Goal: Transaction & Acquisition: Purchase product/service

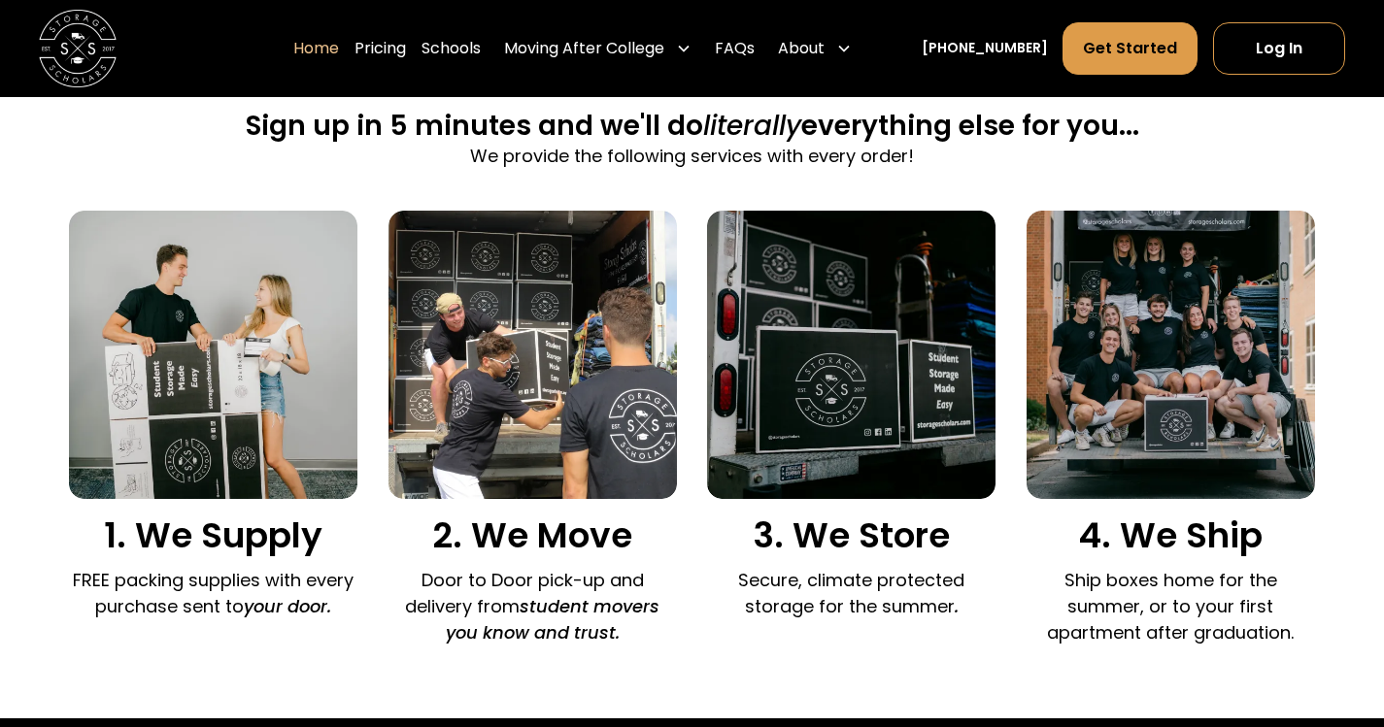
scroll to position [1359, 0]
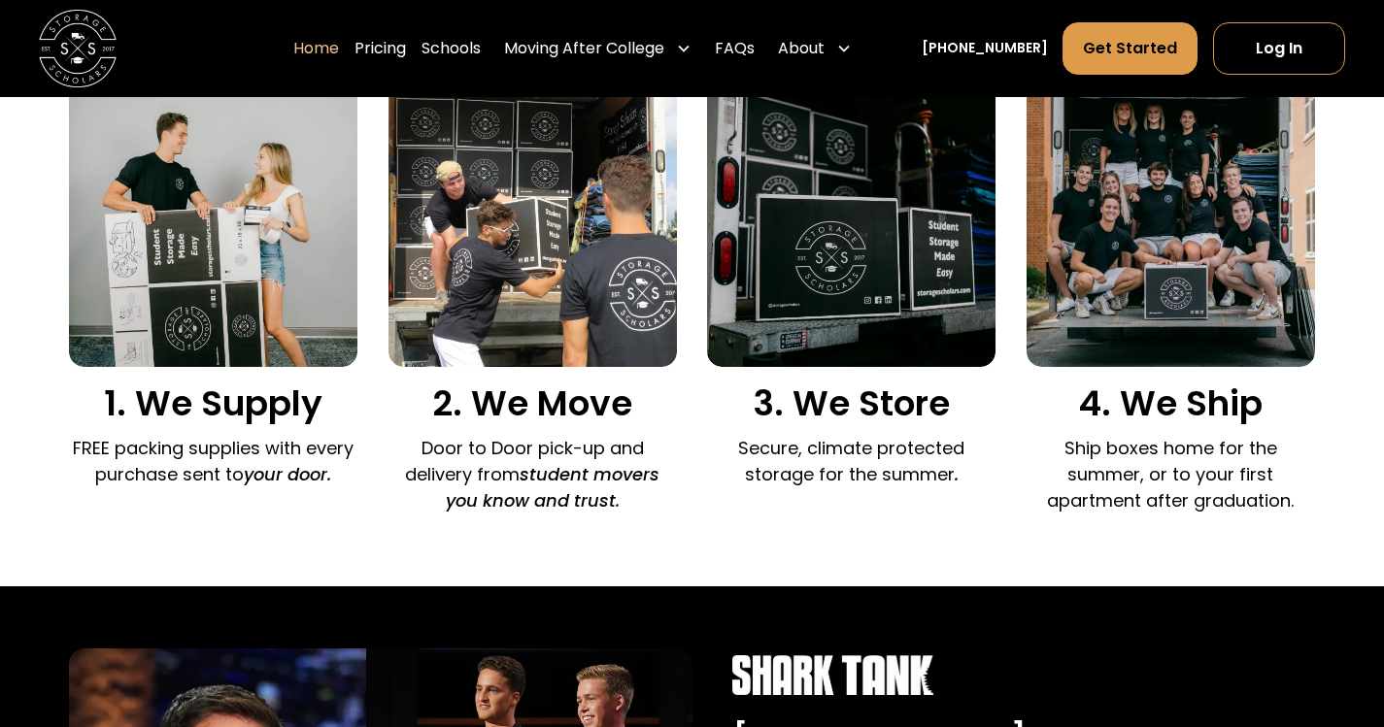
click at [519, 271] on img at bounding box center [532, 223] width 288 height 288
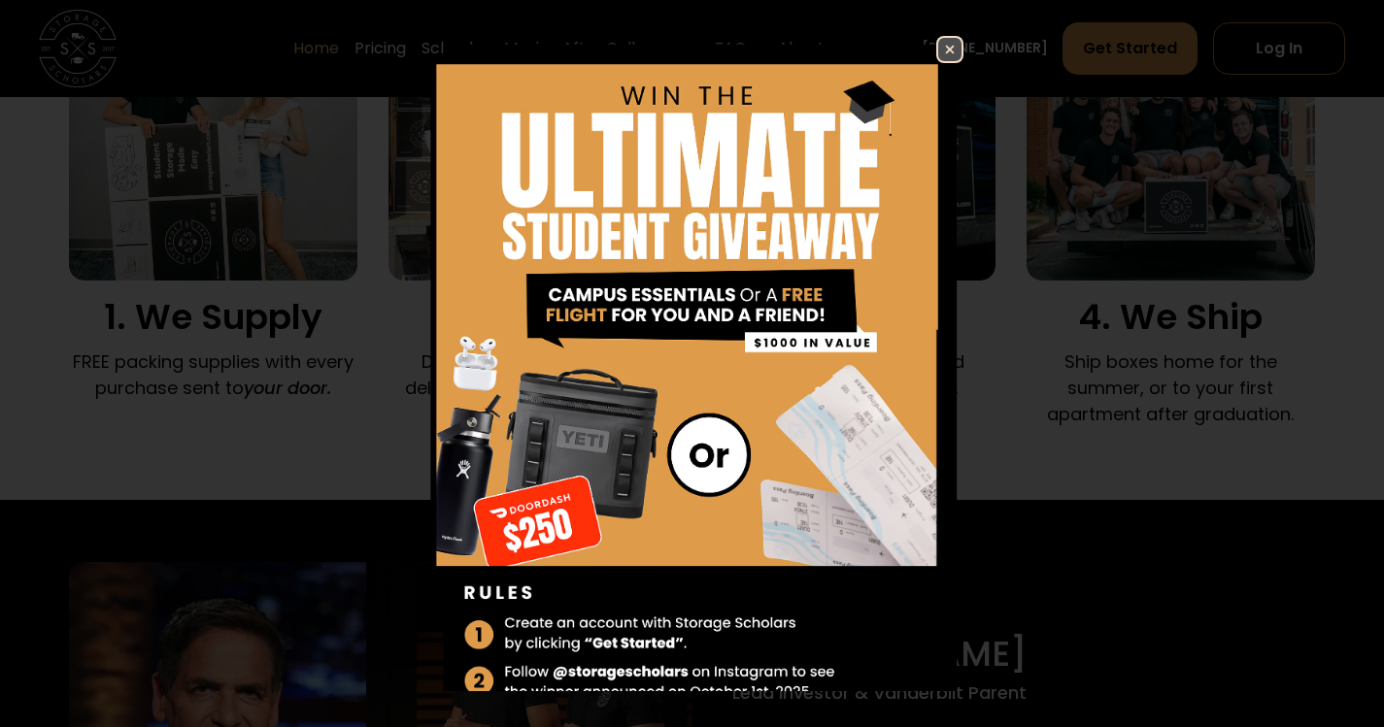
scroll to position [1651, 0]
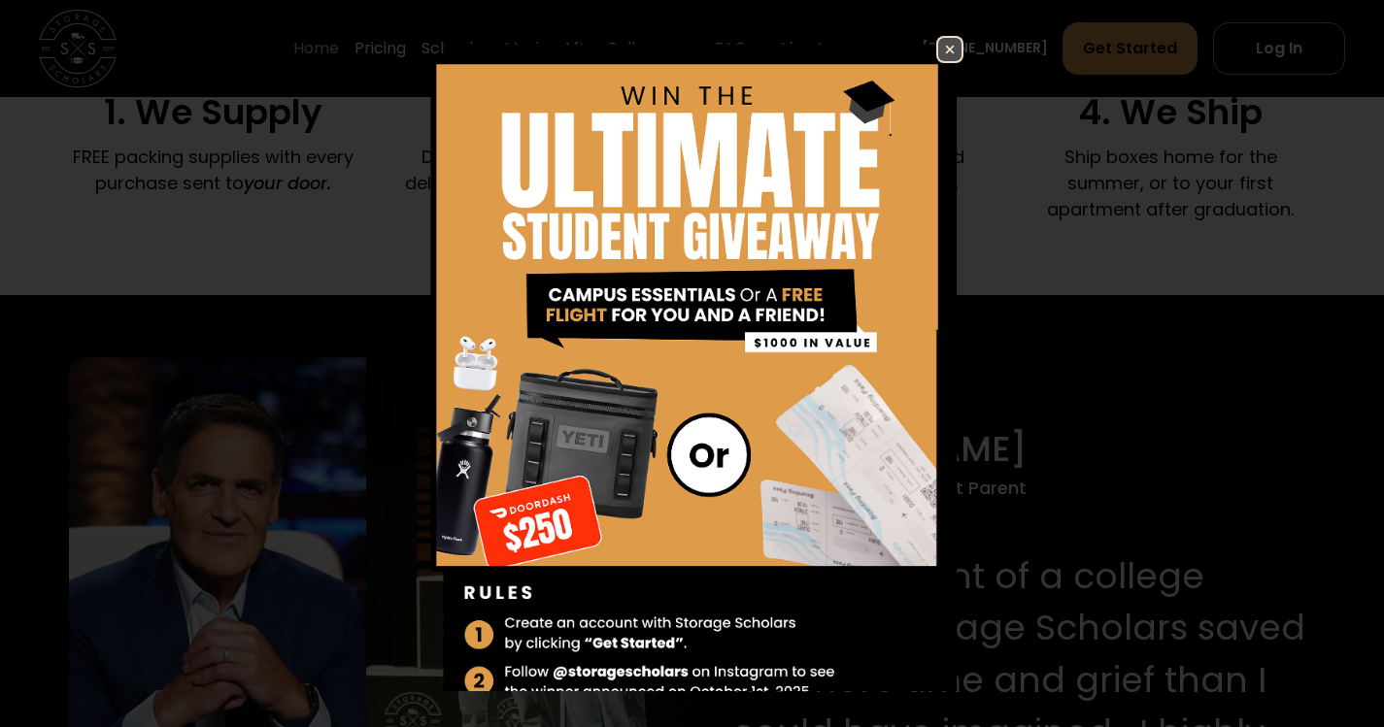
click at [941, 40] on img at bounding box center [949, 49] width 23 height 23
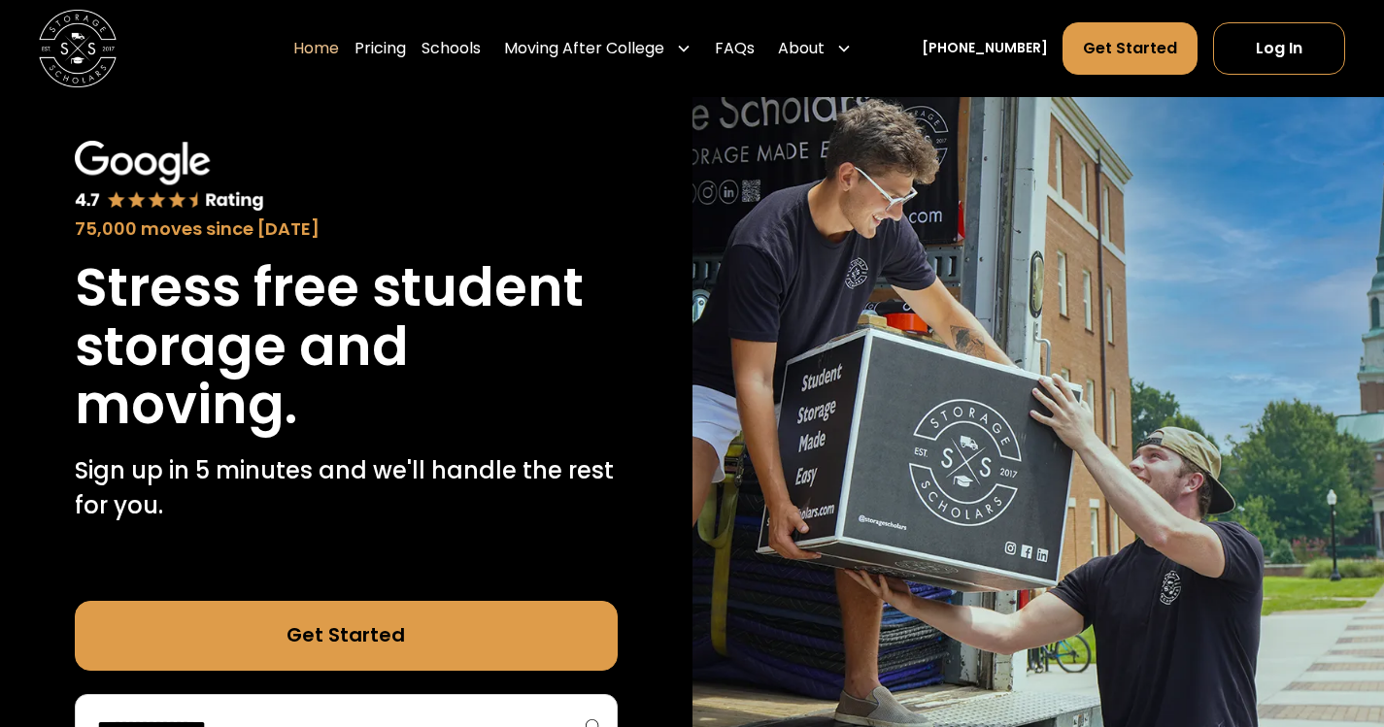
scroll to position [0, 0]
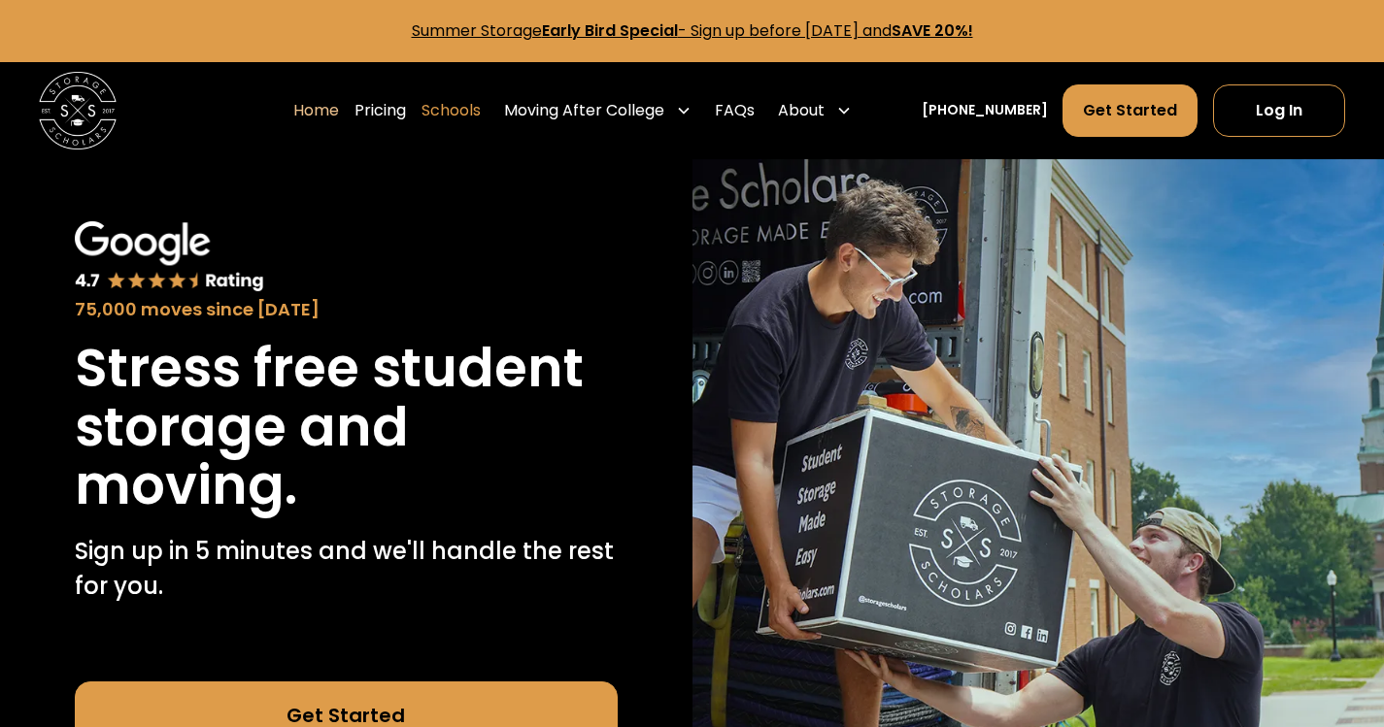
click at [481, 113] on link "Schools" at bounding box center [450, 111] width 59 height 54
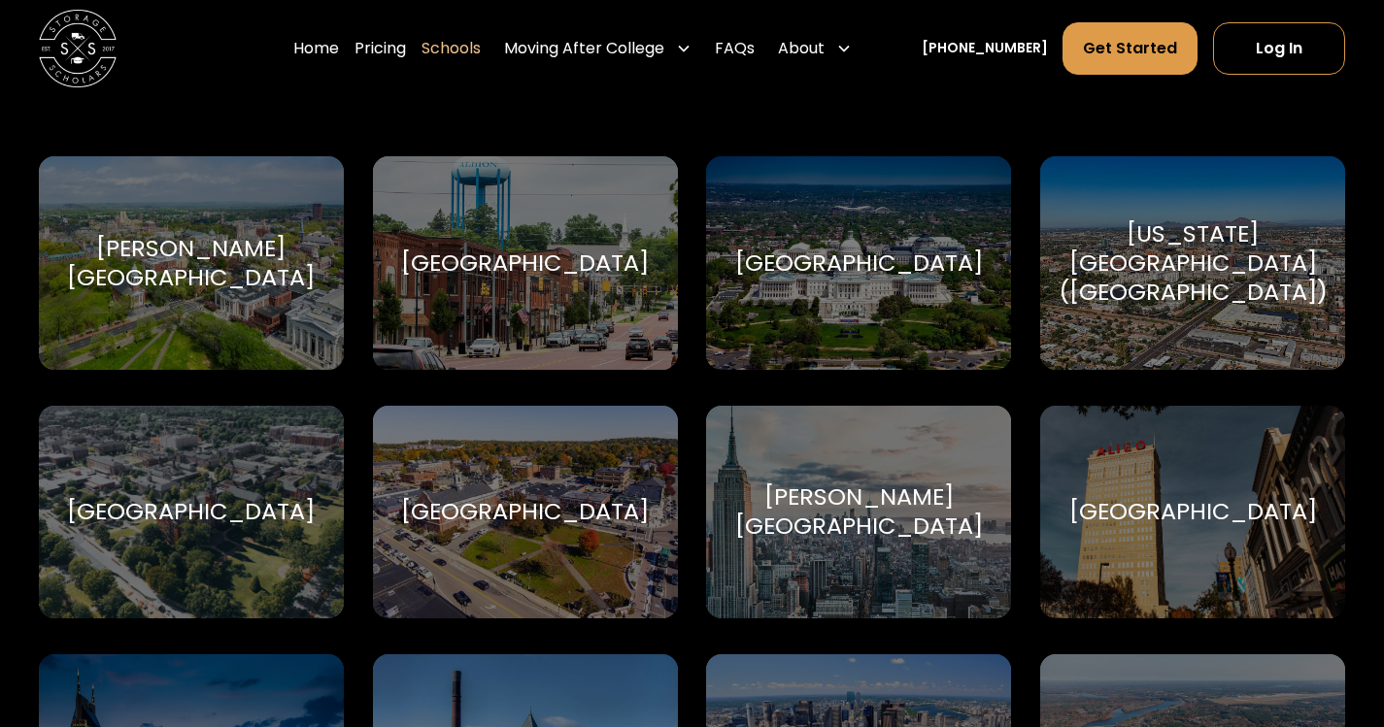
scroll to position [777, 0]
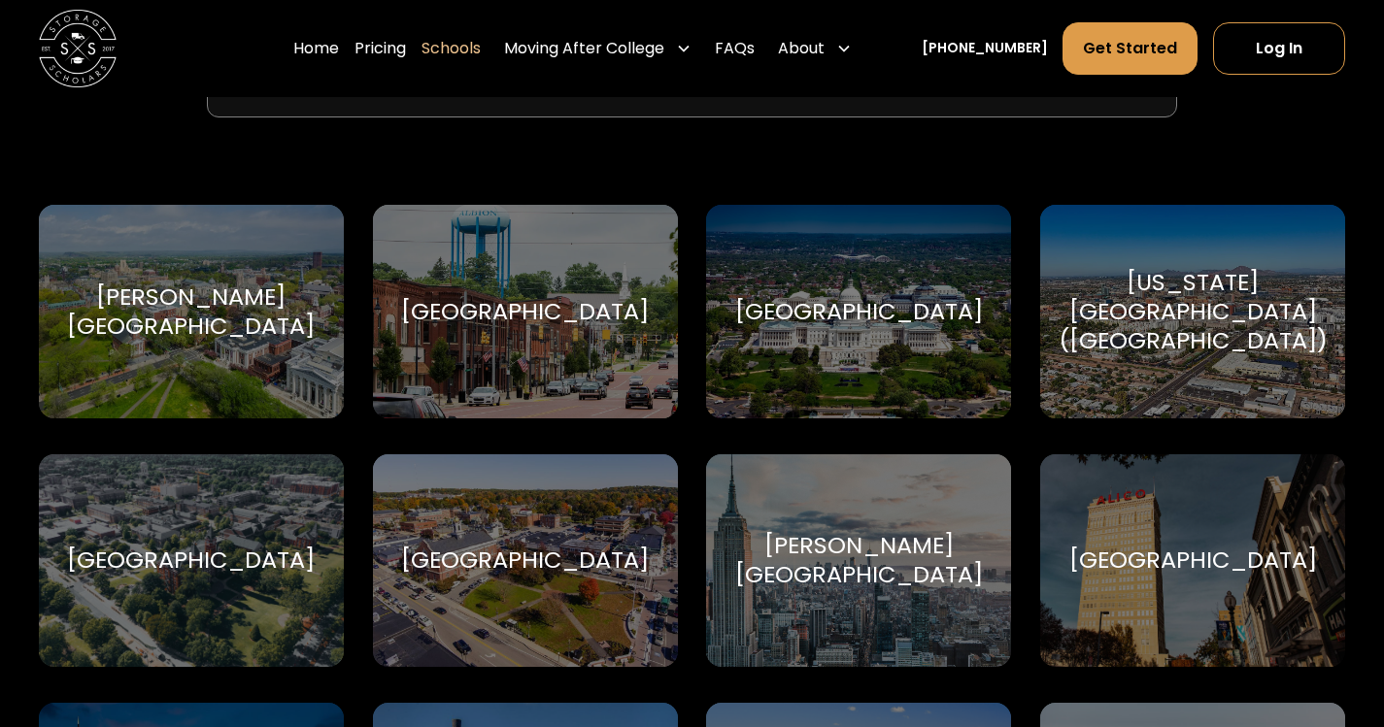
click at [267, 362] on div "Albertus Magnus College Albertus Magnus College" at bounding box center [191, 312] width 305 height 214
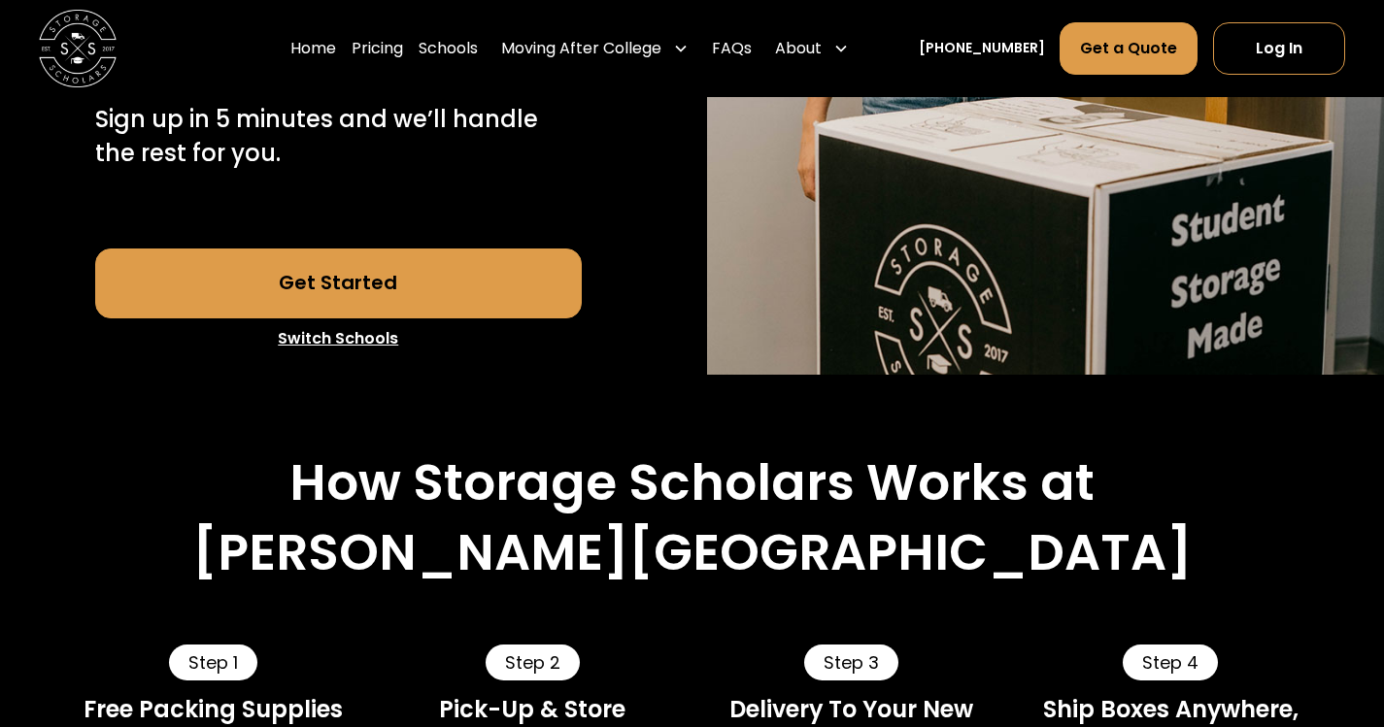
scroll to position [583, 0]
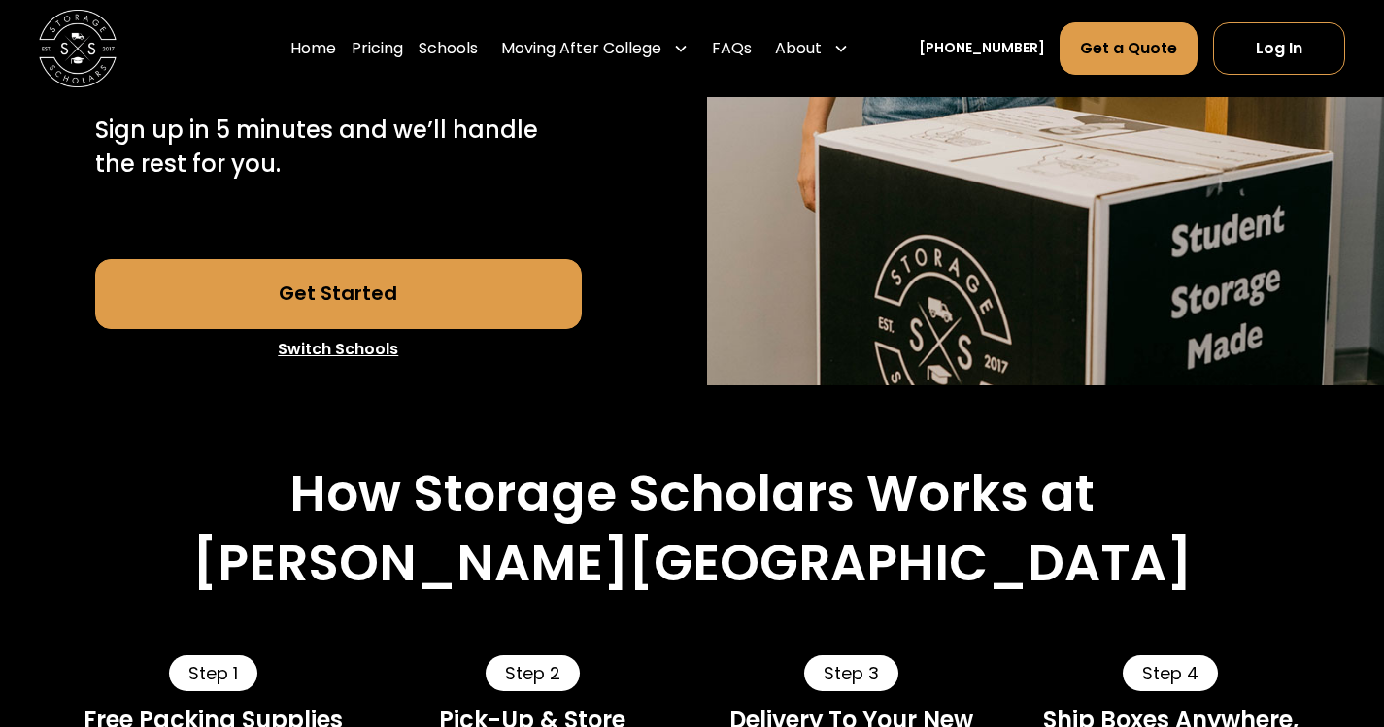
click at [375, 285] on link "Get Started" at bounding box center [338, 294] width 487 height 70
click at [388, 55] on link "Pricing" at bounding box center [377, 48] width 51 height 54
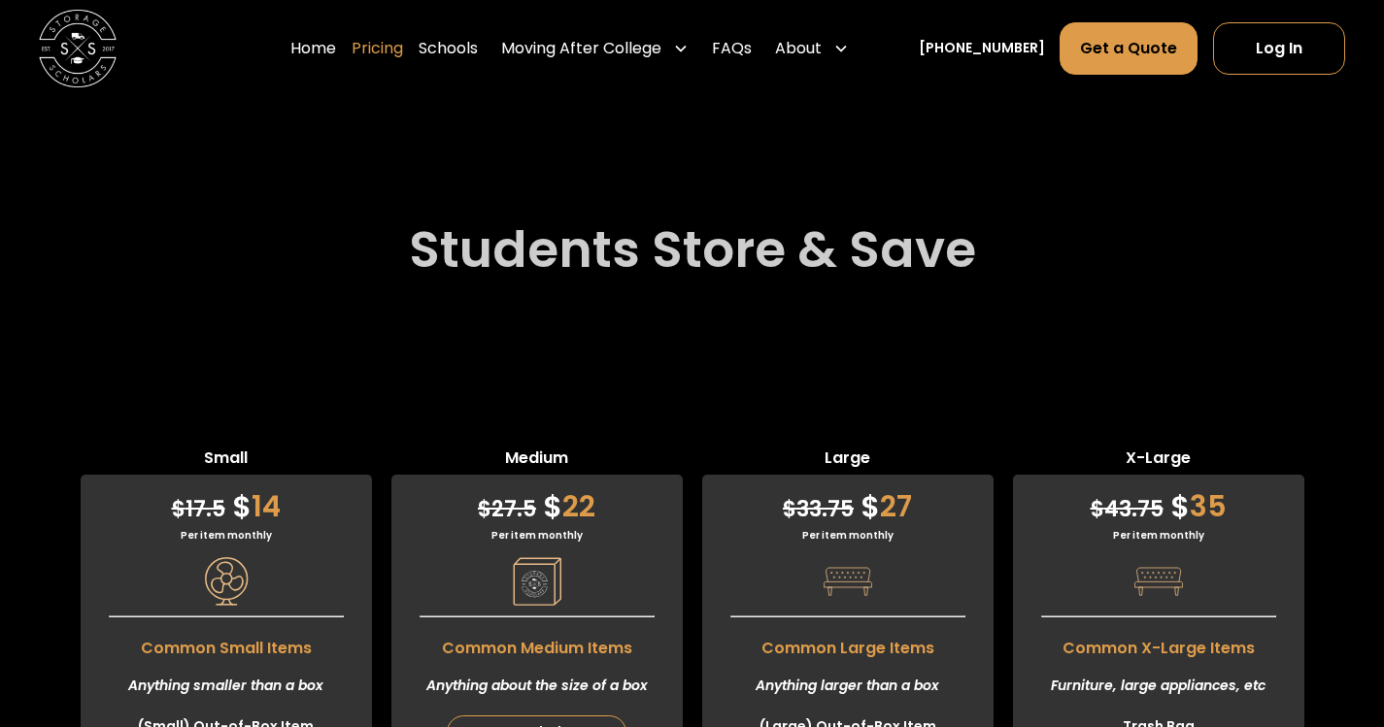
scroll to position [5040, 0]
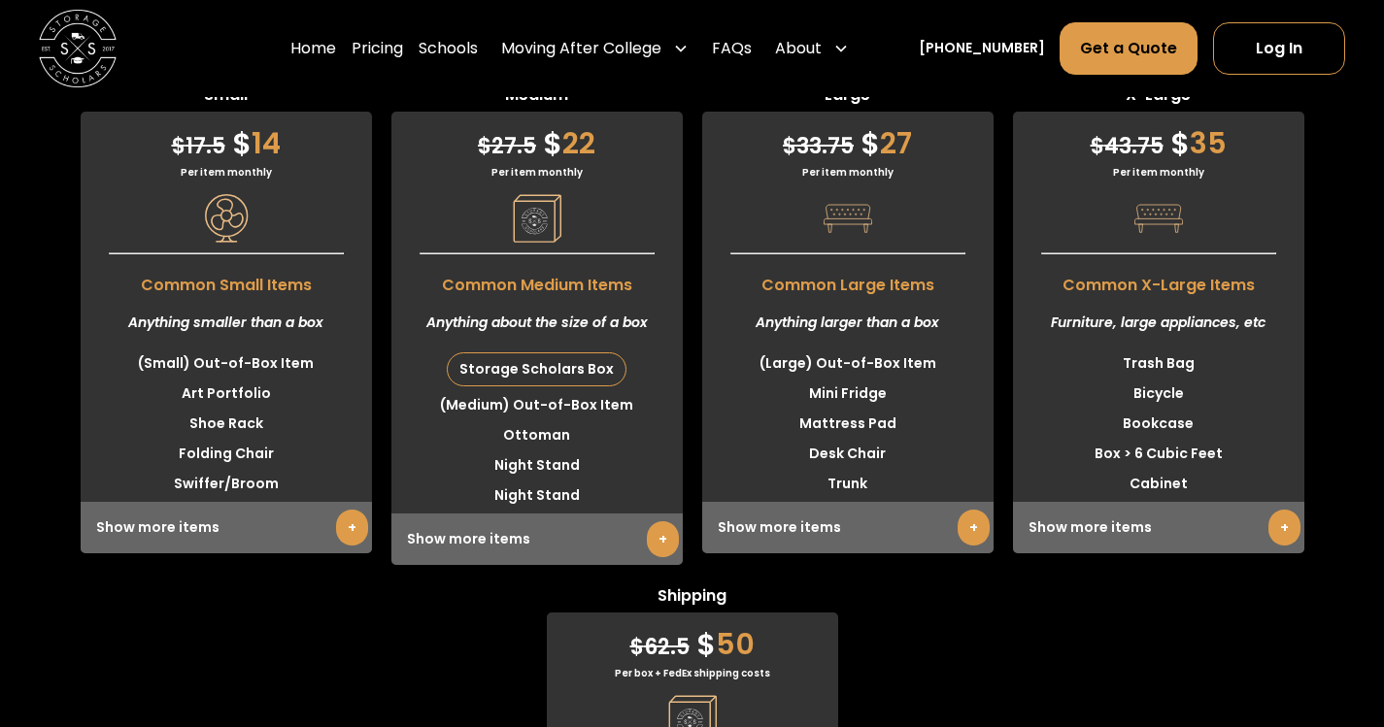
click at [1141, 539] on div "Show more items +" at bounding box center [1158, 527] width 291 height 51
click at [1271, 543] on link "+" at bounding box center [1284, 528] width 32 height 36
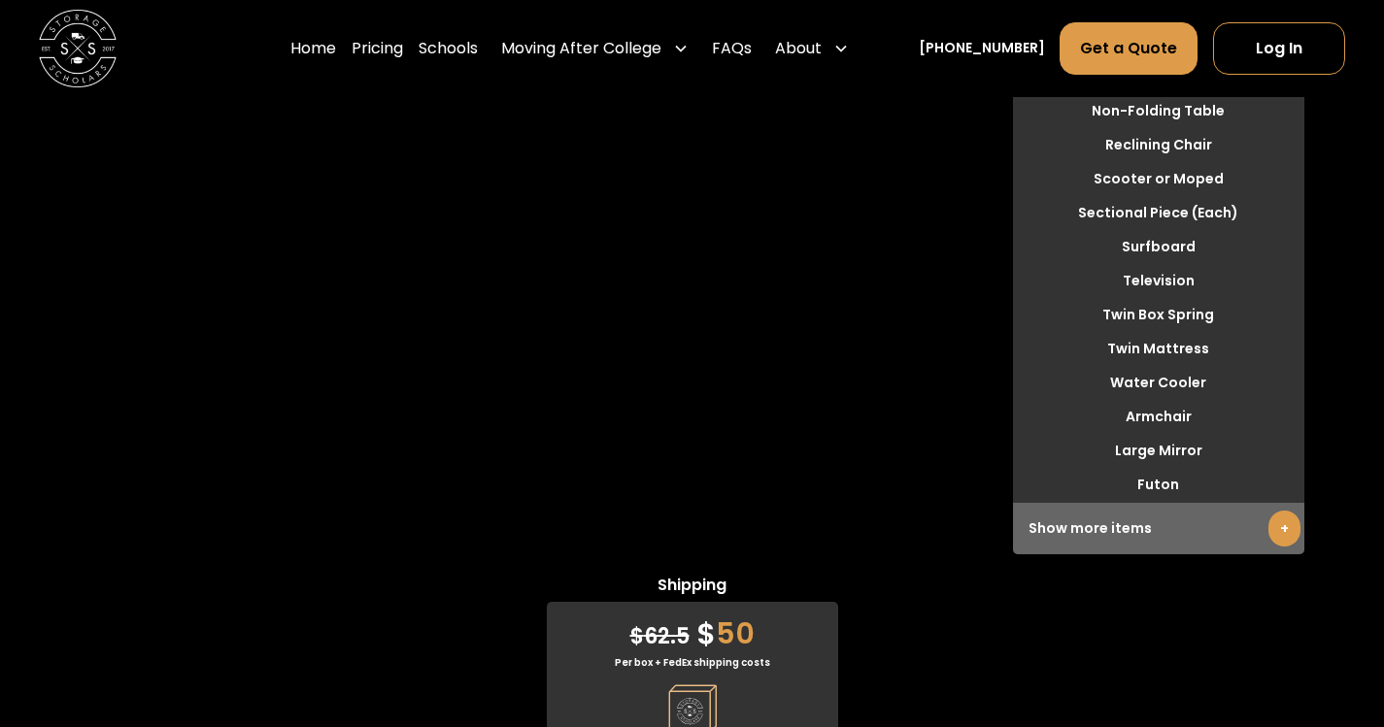
scroll to position [5914, 0]
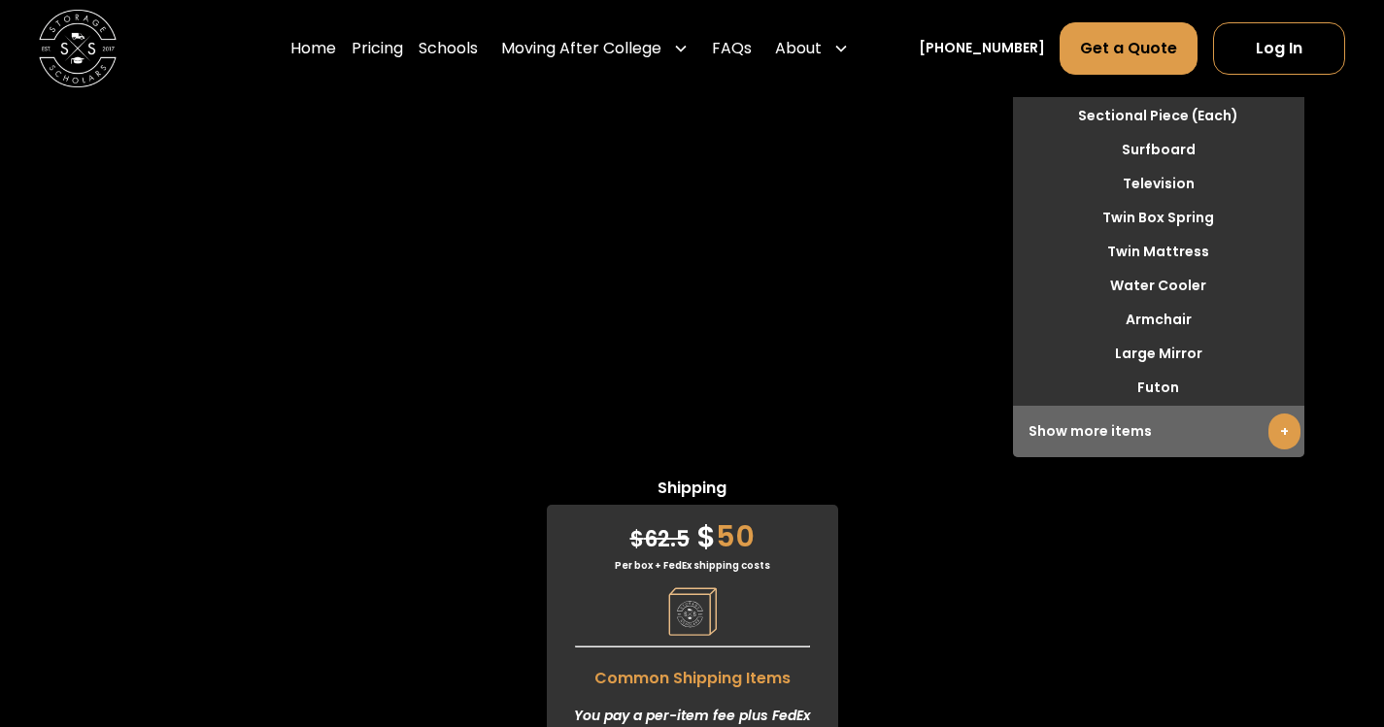
click at [1280, 443] on link "+" at bounding box center [1284, 432] width 32 height 36
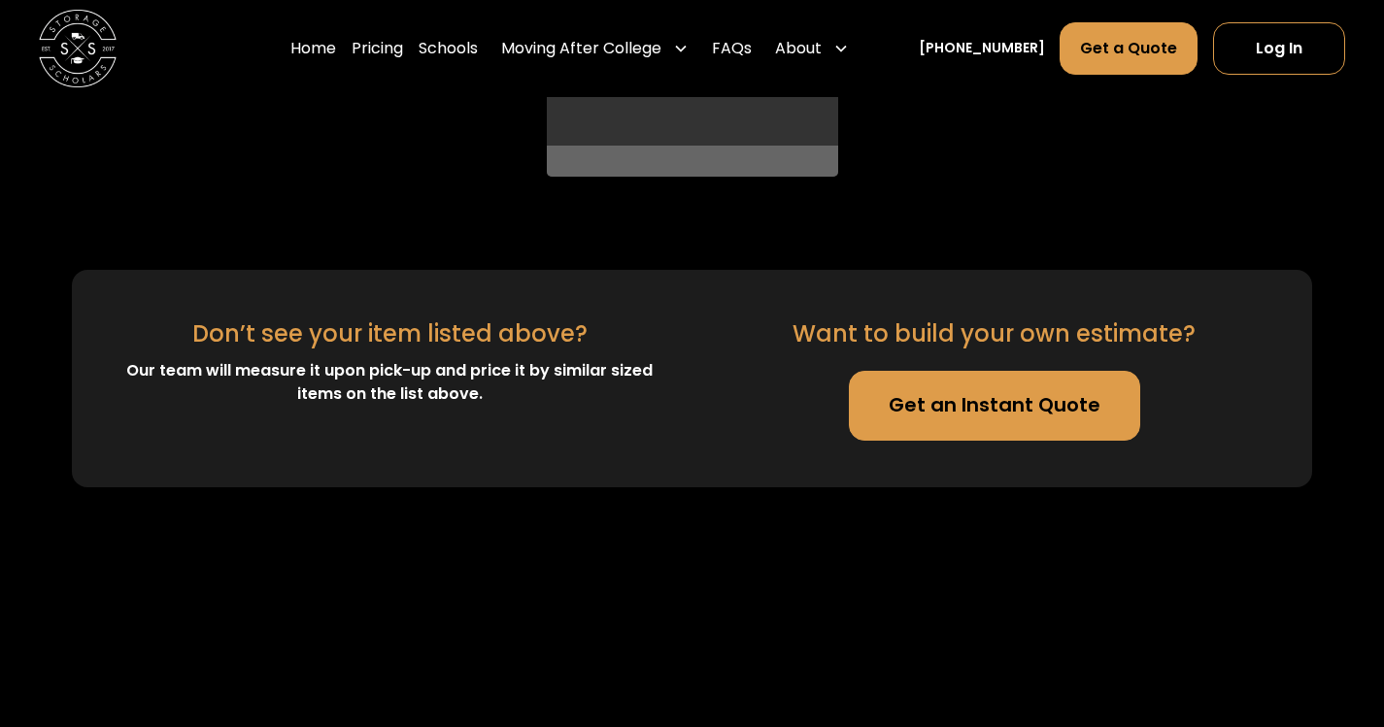
click at [976, 422] on link "Get an Instant Quote" at bounding box center [994, 406] width 291 height 70
